Goal: Transaction & Acquisition: Book appointment/travel/reservation

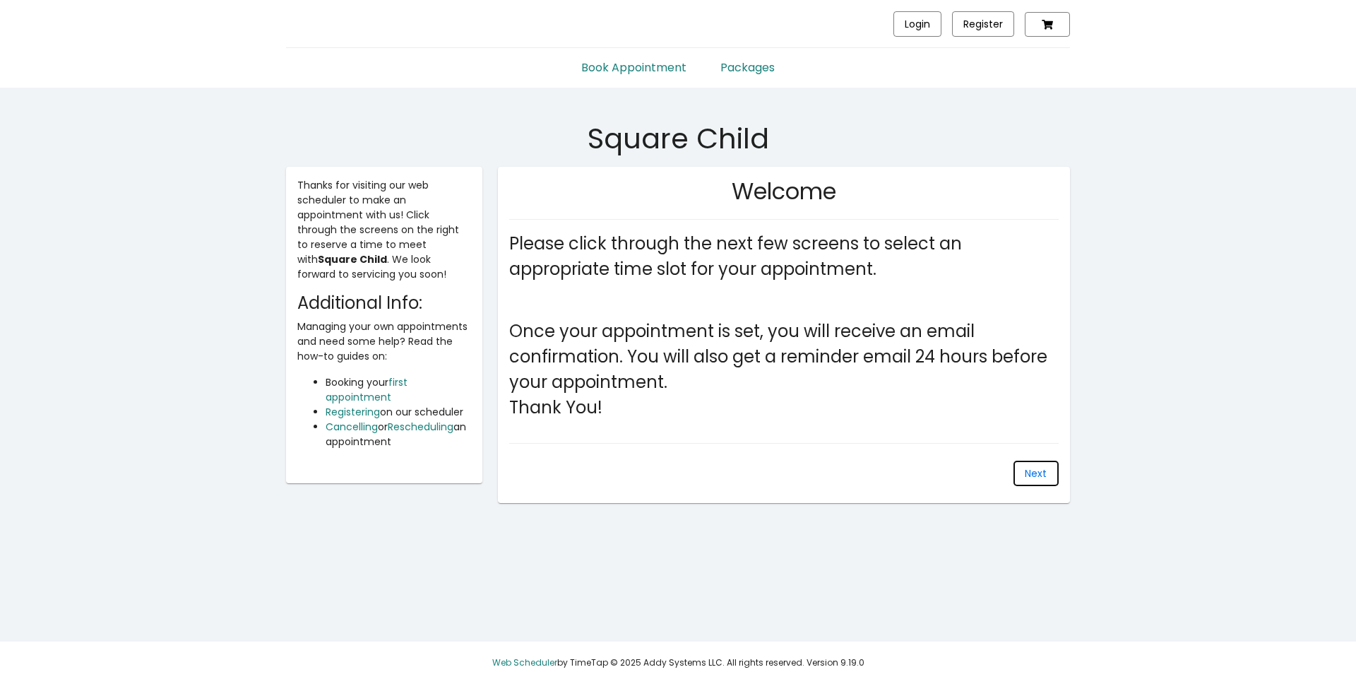
click at [1043, 481] on button "Next" at bounding box center [1035, 472] width 45 height 25
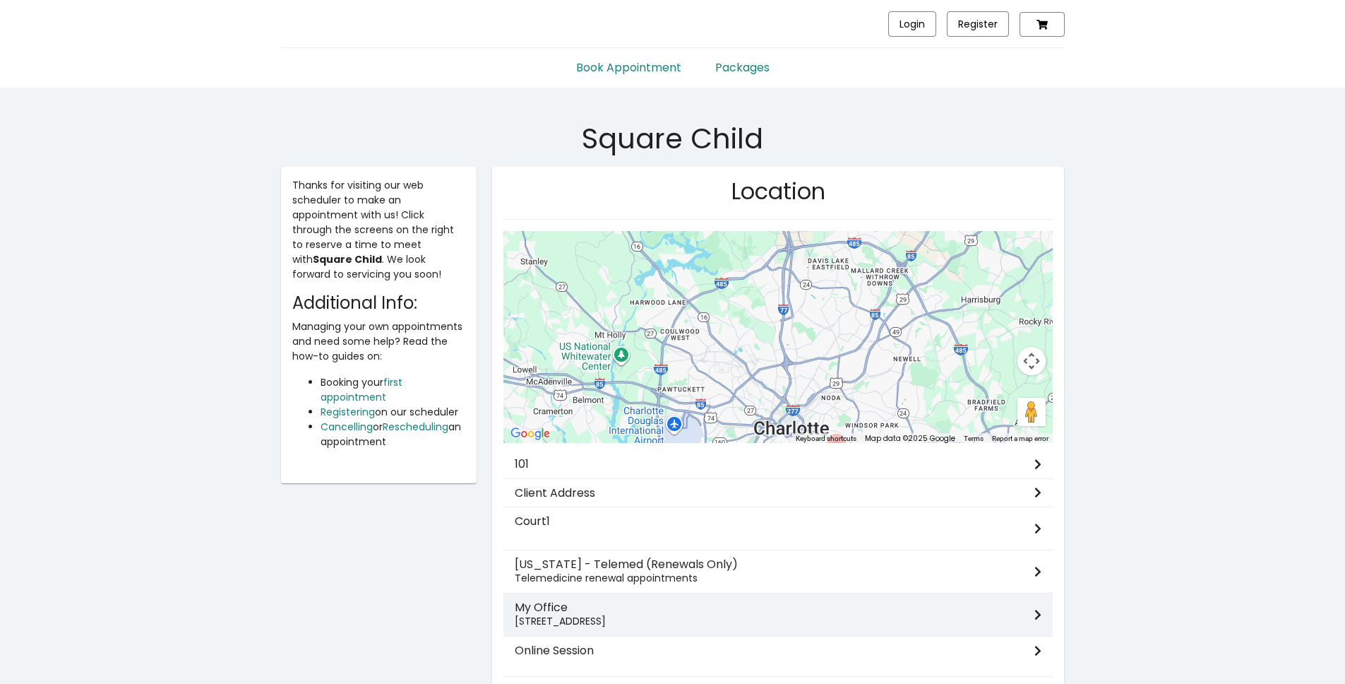
click at [550, 604] on h3 "My Office" at bounding box center [775, 606] width 520 height 13
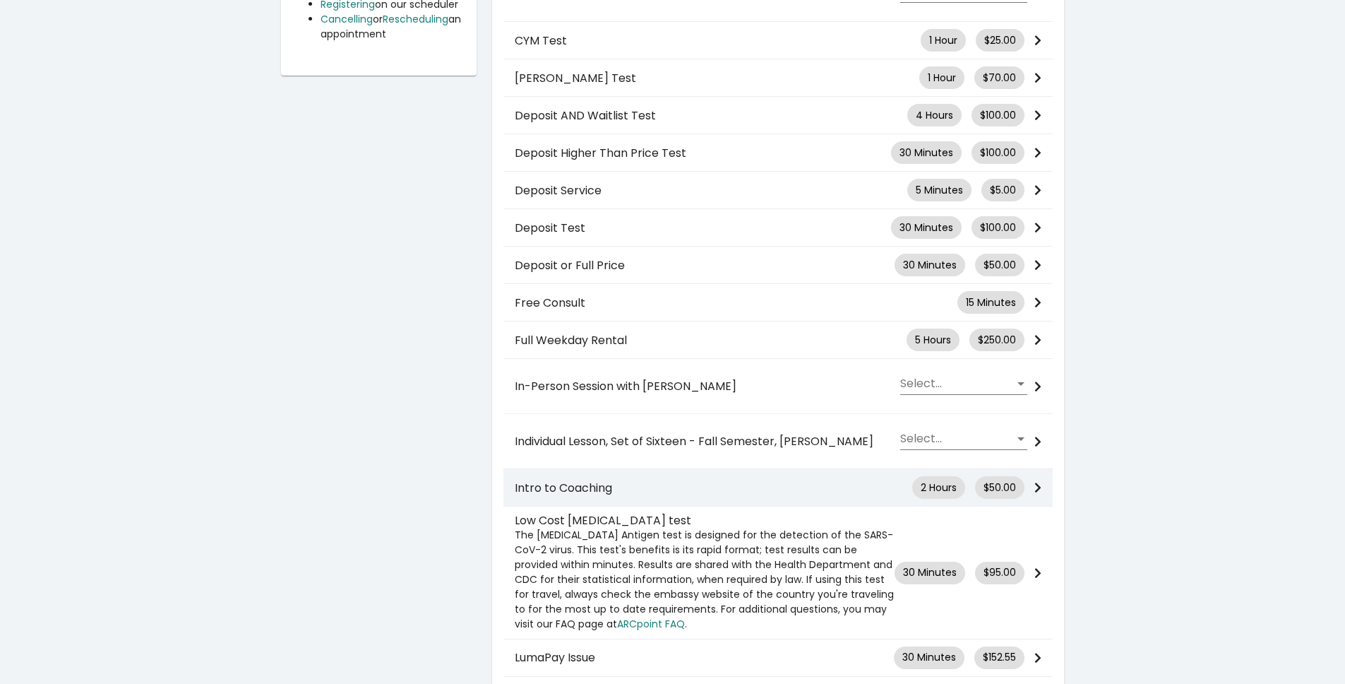
scroll to position [409, 0]
click at [642, 479] on div "Intro to Coaching 2 Hours $50.00" at bounding box center [777, 486] width 549 height 23
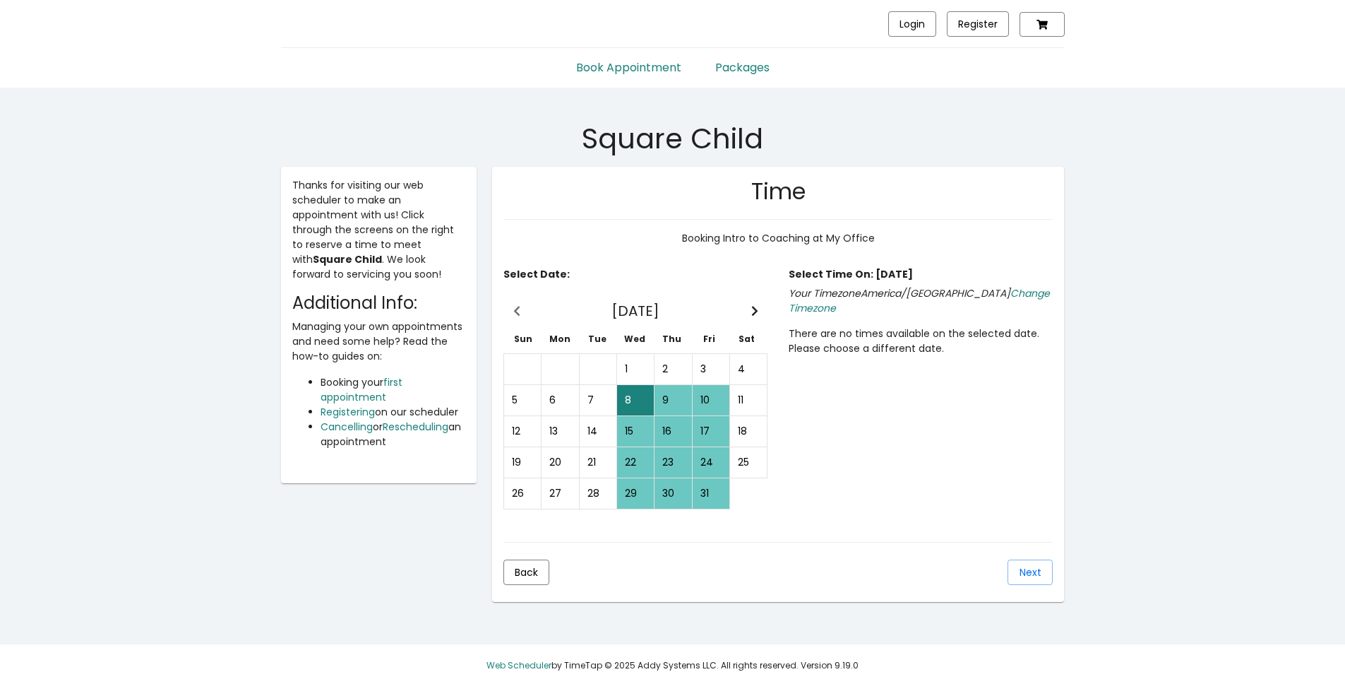
click at [662, 397] on div "9" at bounding box center [672, 400] width 35 height 29
click at [710, 398] on div "10" at bounding box center [710, 400] width 35 height 29
click at [1015, 564] on button "Next" at bounding box center [1030, 571] width 45 height 25
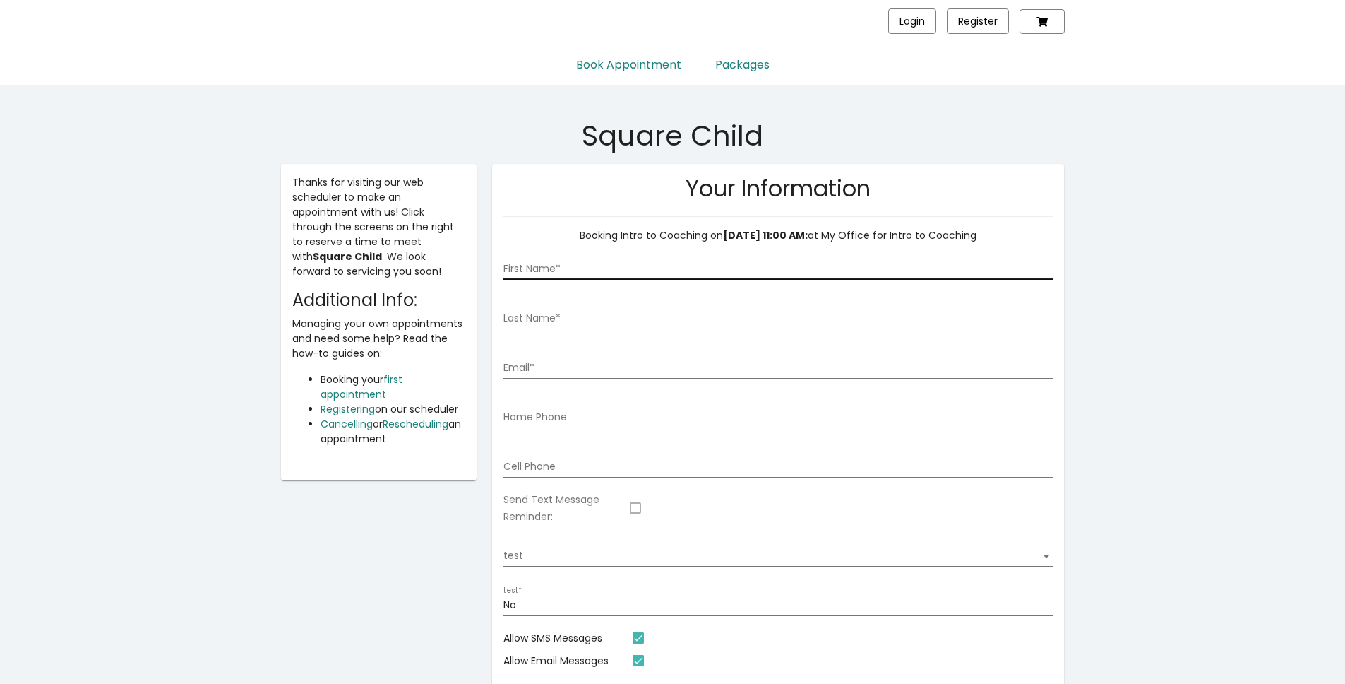
click at [617, 278] on div "First Name *" at bounding box center [777, 265] width 549 height 29
click at [619, 275] on div "First Name *" at bounding box center [777, 265] width 549 height 29
click at [623, 270] on input "First Name *" at bounding box center [777, 268] width 549 height 11
type input "[PERSON_NAME]"
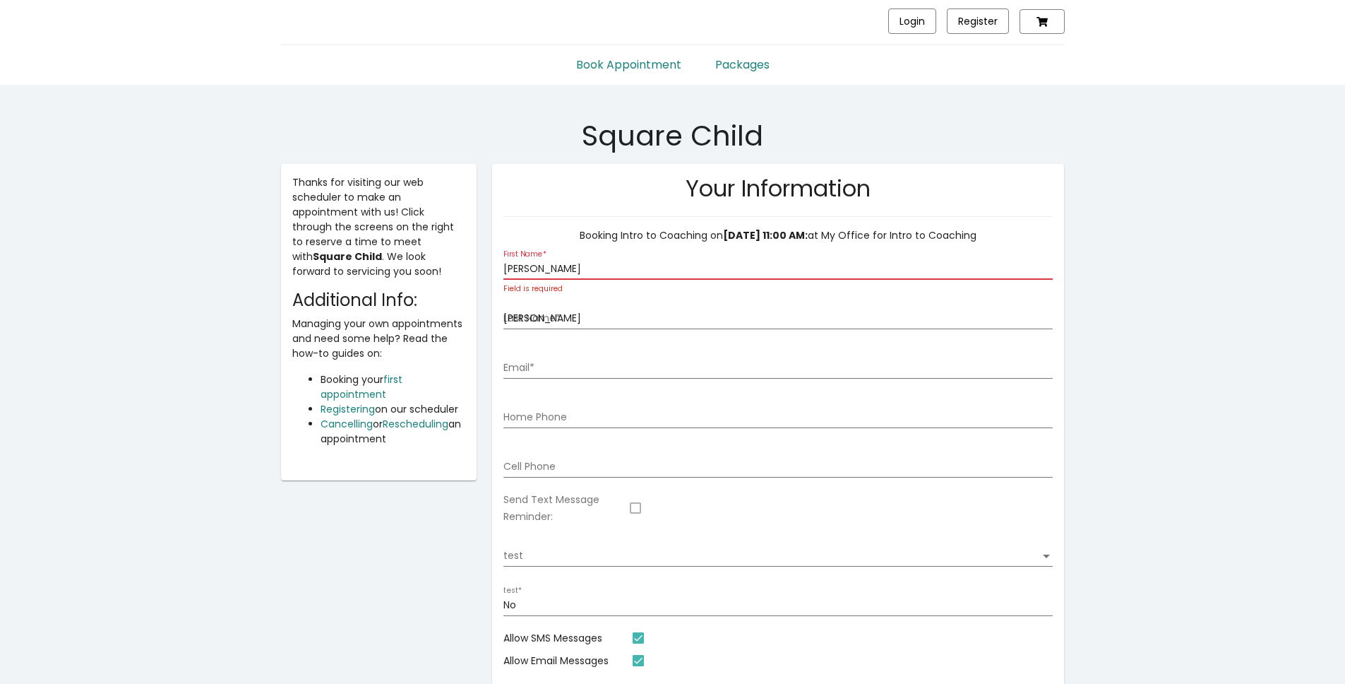
type input "[EMAIL_ADDRESS][DOMAIN_NAME]"
type input "2564258375"
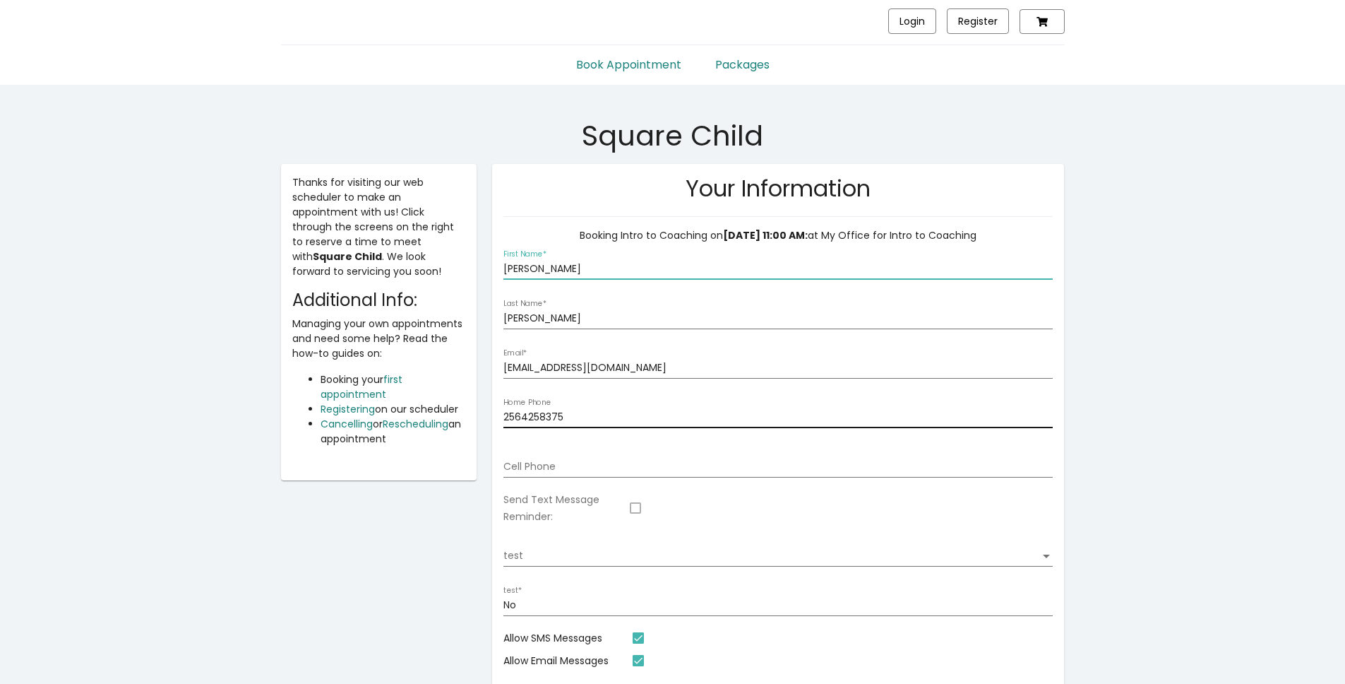
click at [606, 416] on input "2564258375" at bounding box center [777, 417] width 549 height 11
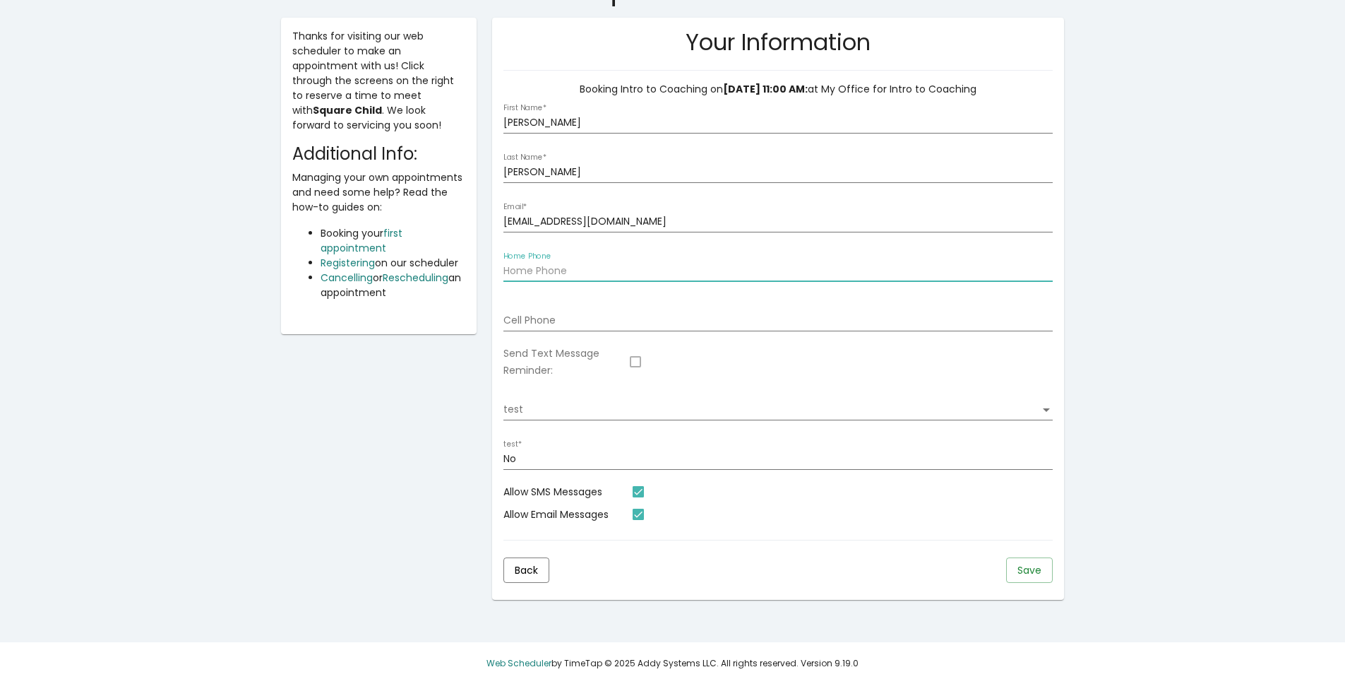
scroll to position [150, 0]
click at [1056, 573] on mat-card "Your Information Booking Intro to Coaching on [DATE] 11:00 AM: at My Office for…" at bounding box center [778, 308] width 572 height 582
click at [1020, 566] on span "Save" at bounding box center [1029, 569] width 24 height 14
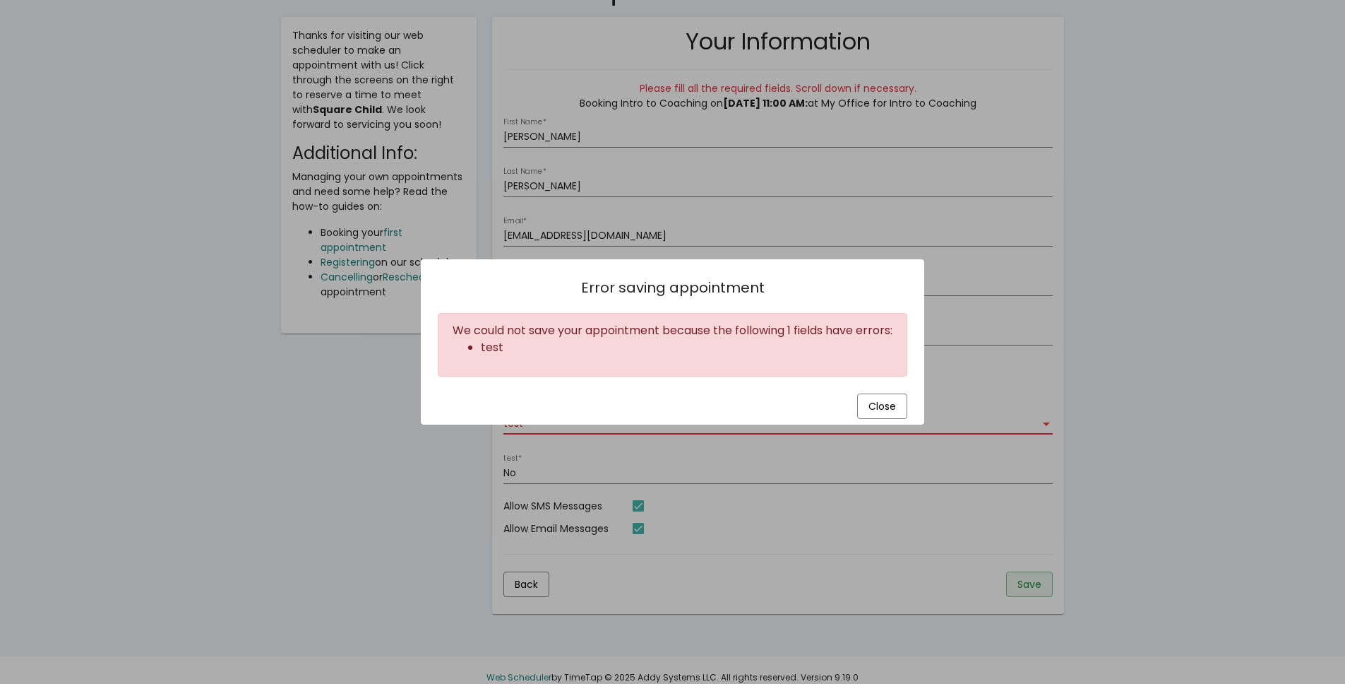
scroll to position [0, 0]
click at [876, 400] on span "Close" at bounding box center [883, 406] width 28 height 14
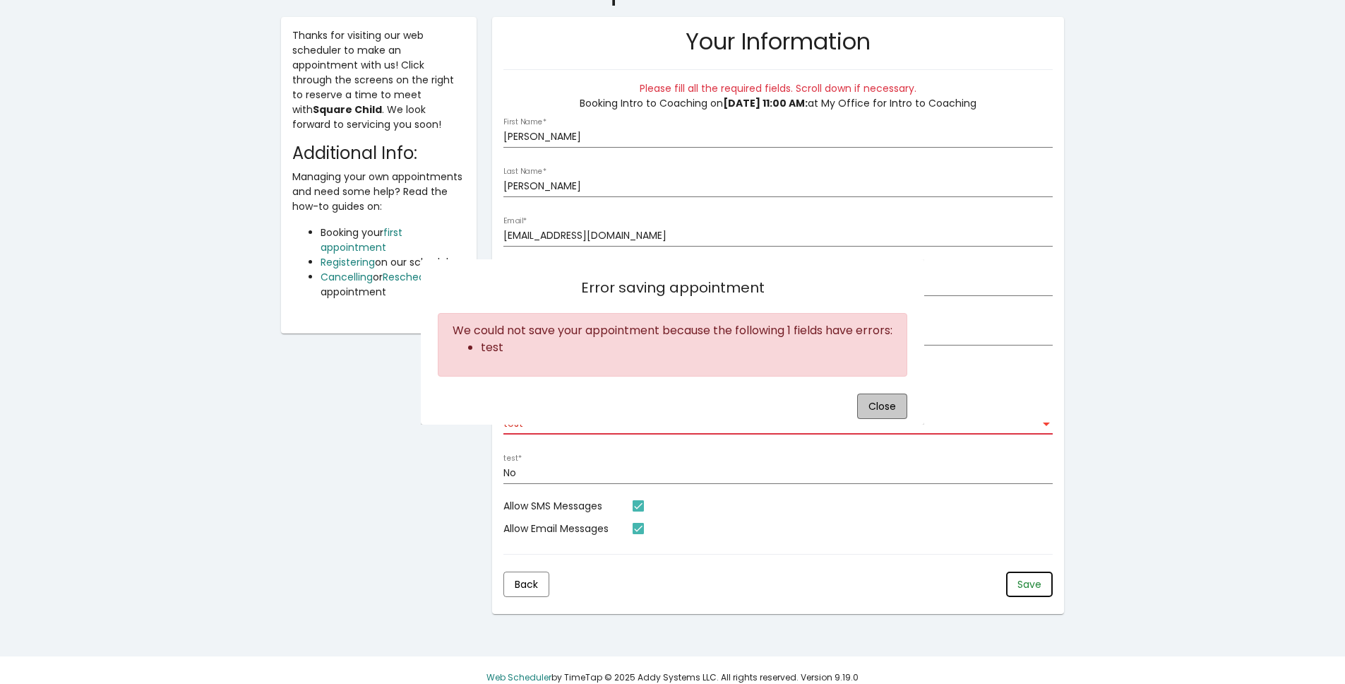
scroll to position [150, 0]
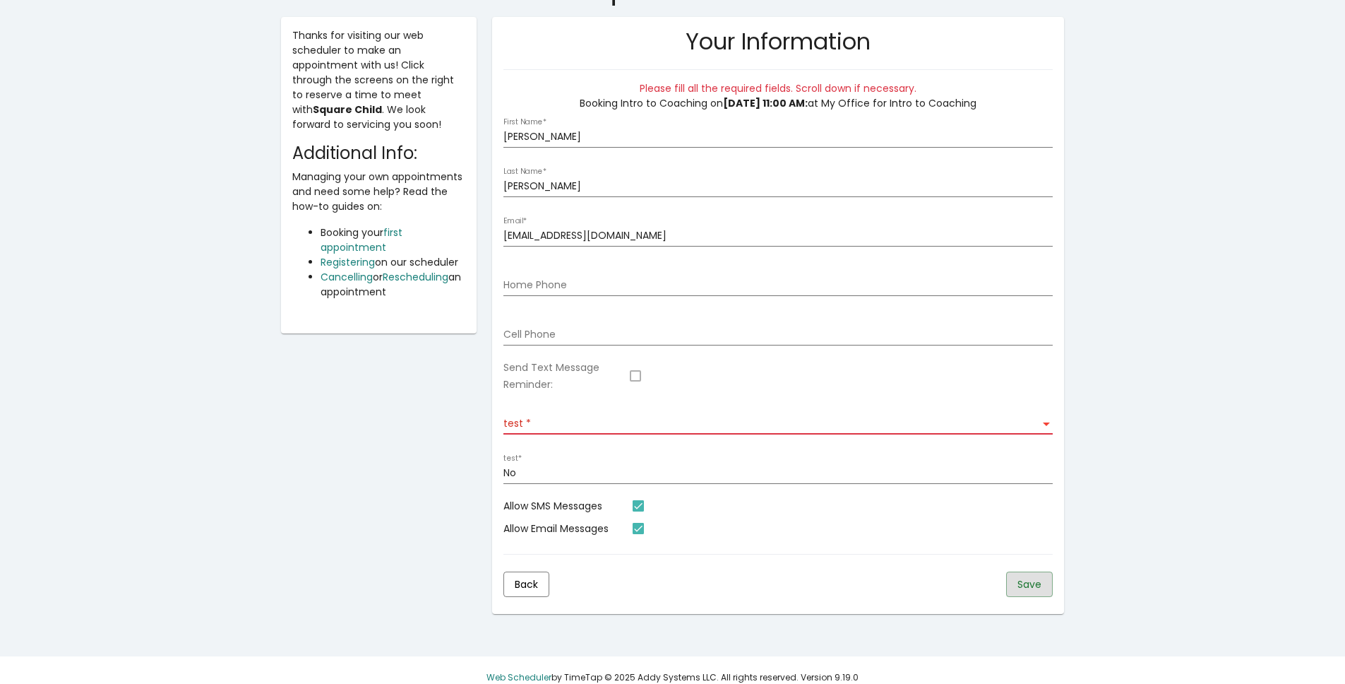
click at [676, 412] on div "test test" at bounding box center [777, 419] width 549 height 29
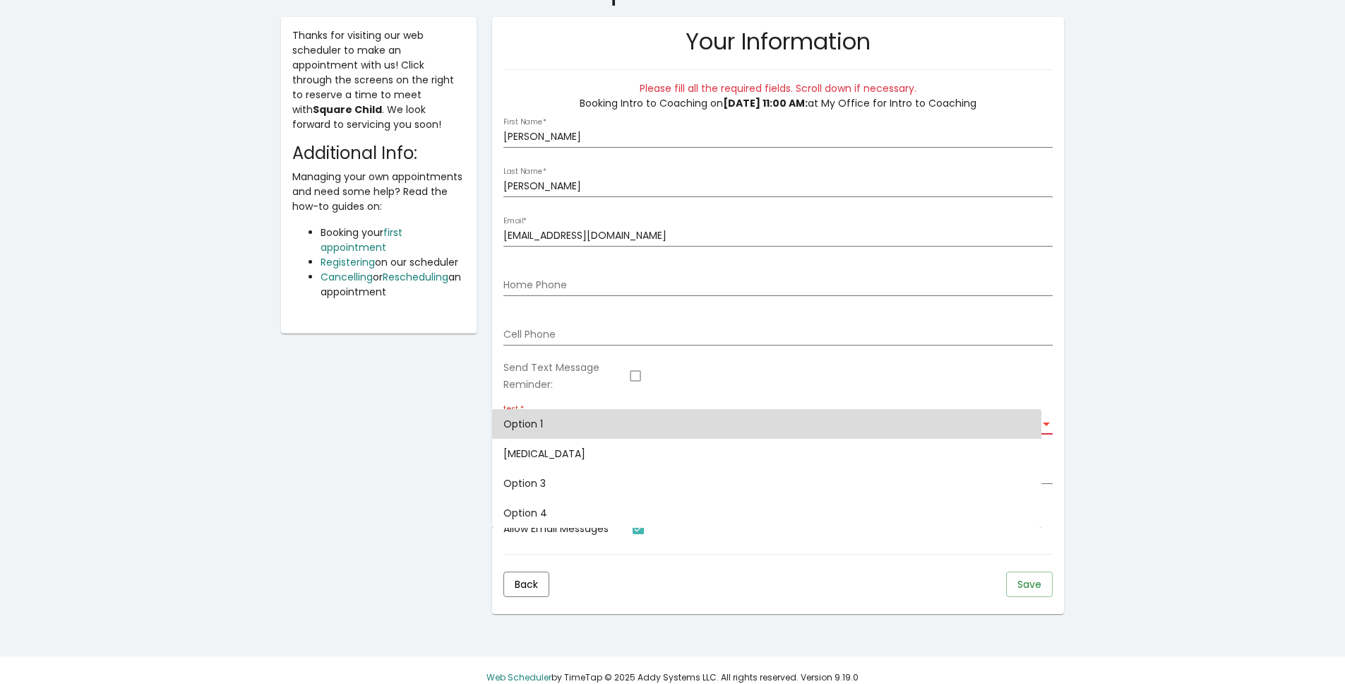
click at [611, 434] on span "Option 1" at bounding box center [766, 424] width 527 height 30
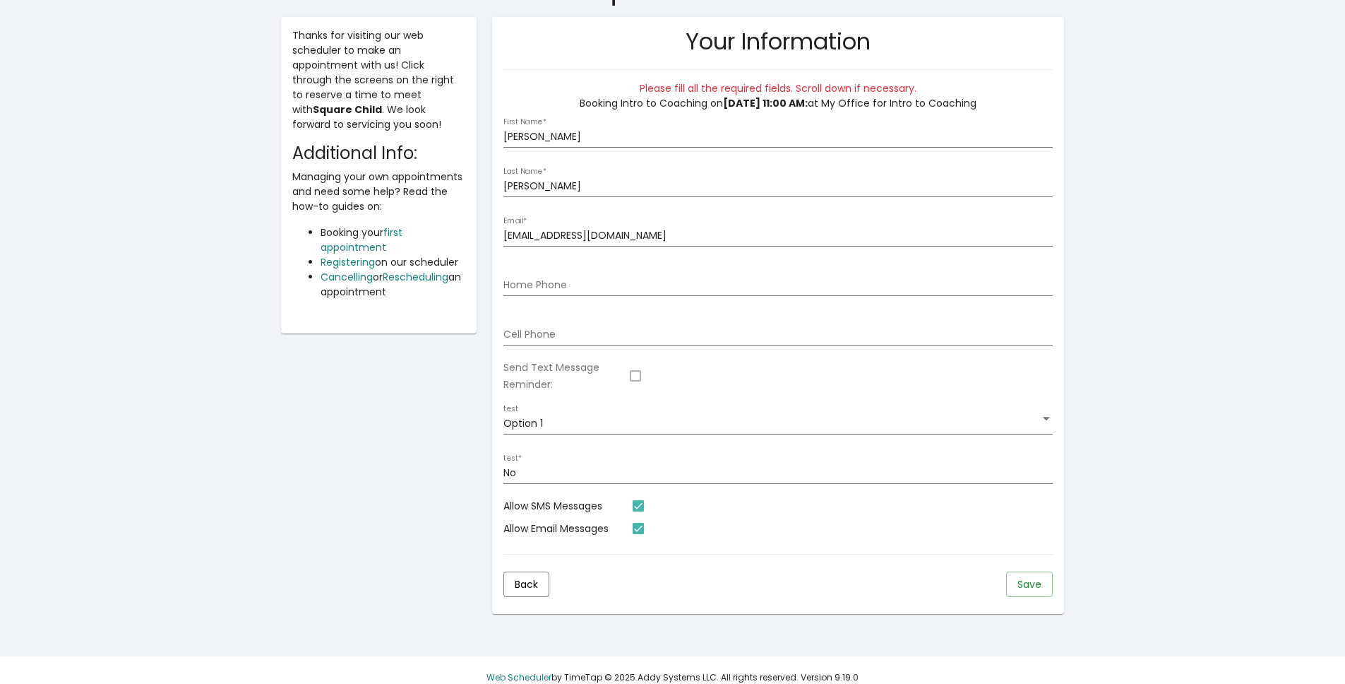
click at [1060, 593] on mat-card "Your Information Please fill all the required fields. Scroll down if necessary.…" at bounding box center [778, 315] width 572 height 597
click at [1053, 590] on mat-card-actions "Back Save" at bounding box center [777, 584] width 549 height 37
click at [1041, 589] on span "Save" at bounding box center [1029, 584] width 24 height 14
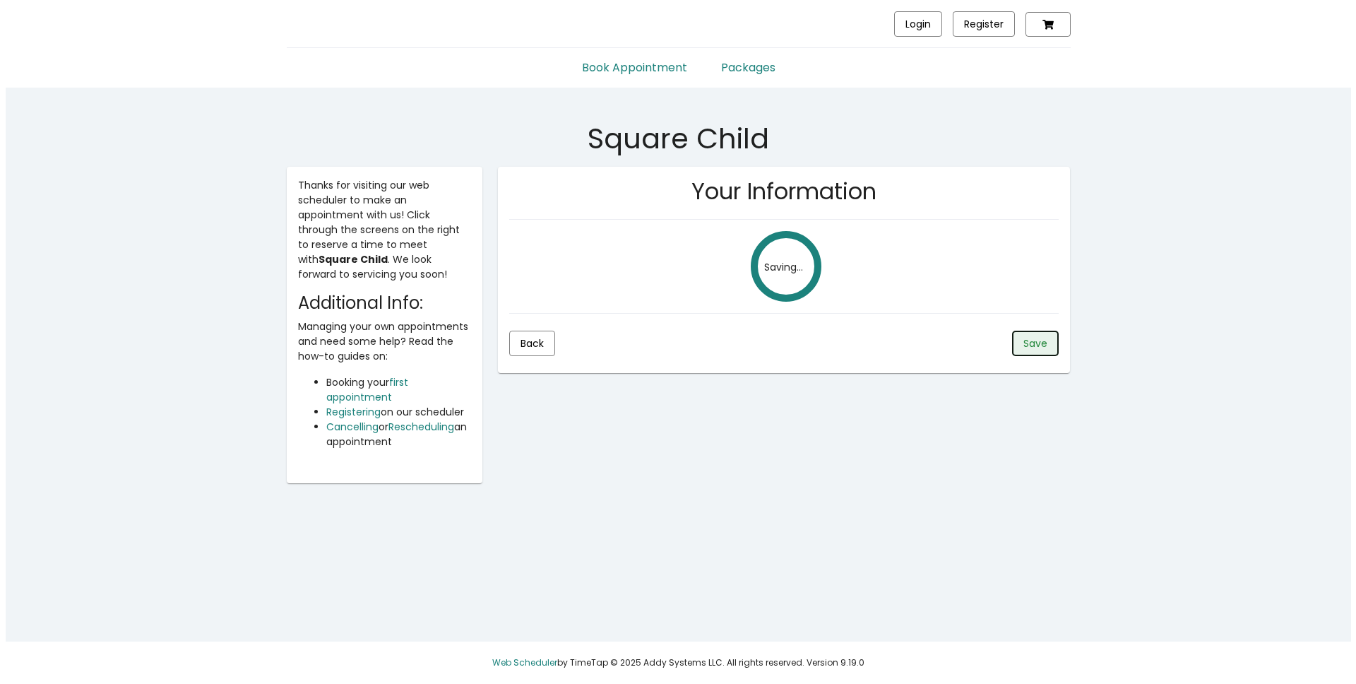
scroll to position [0, 0]
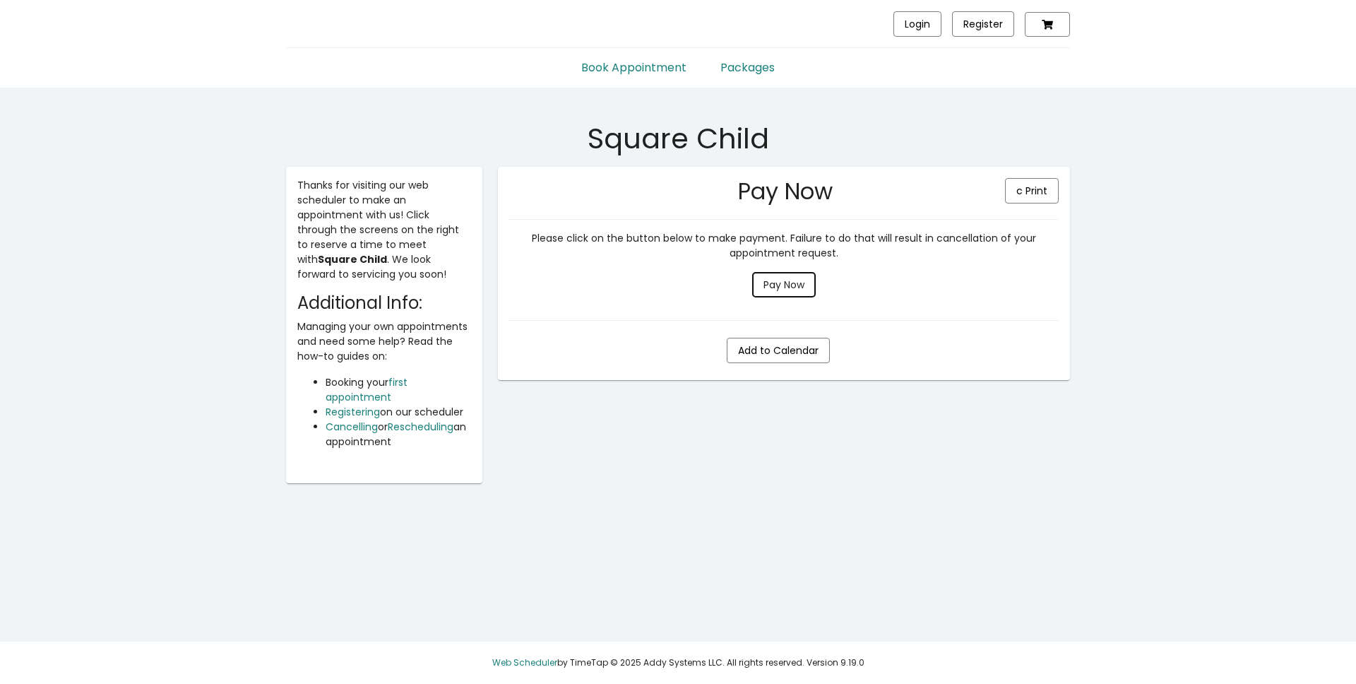
click at [788, 286] on span "Pay Now" at bounding box center [783, 284] width 41 height 14
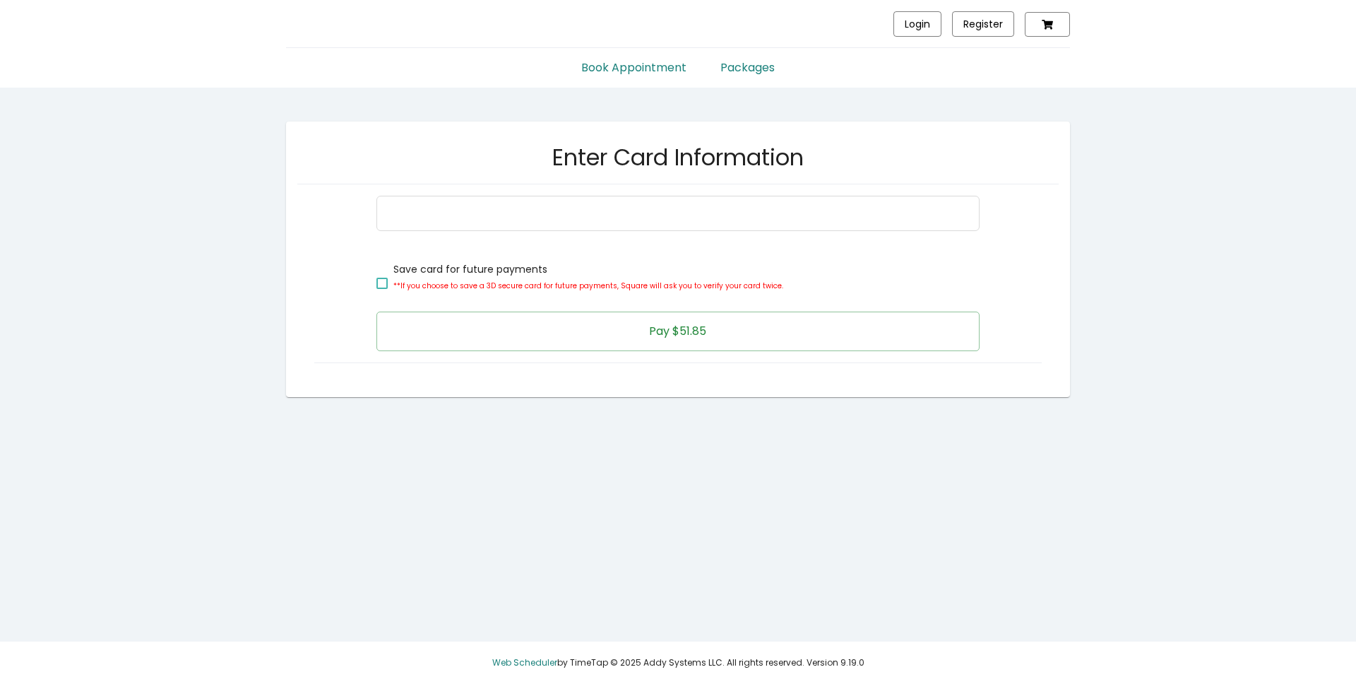
click at [617, 328] on button "Pay $51.85" at bounding box center [677, 331] width 602 height 40
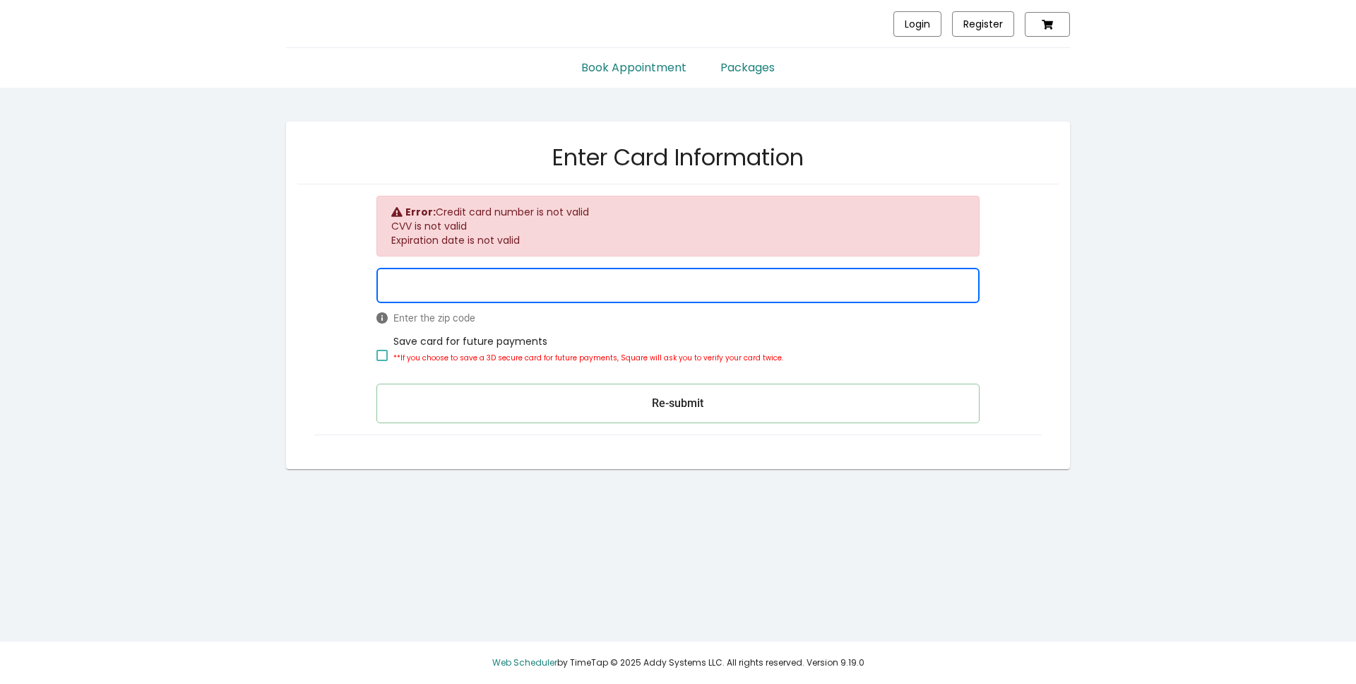
click at [646, 425] on mat-card-content "Error: Credit card number is not valid CVV is not valid Expiration date is not …" at bounding box center [677, 315] width 727 height 239
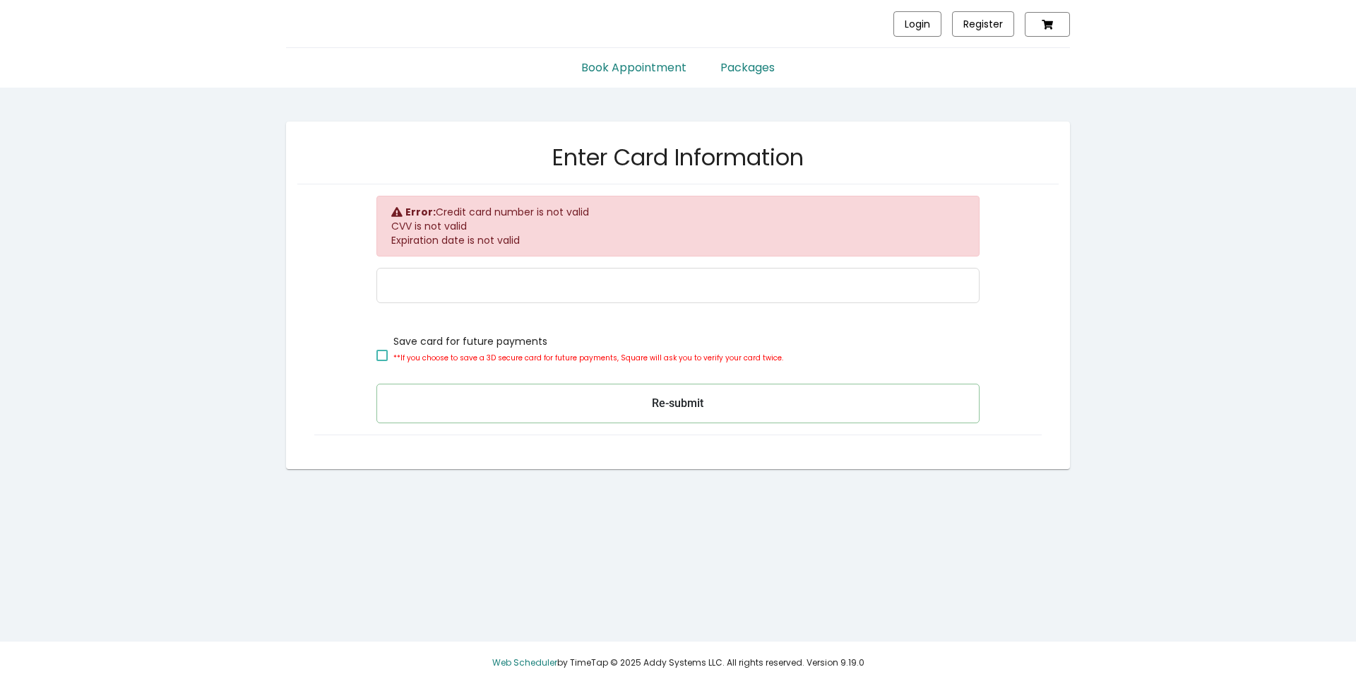
click at [655, 398] on button "Re-submit" at bounding box center [677, 403] width 602 height 40
